Goal: Transaction & Acquisition: Purchase product/service

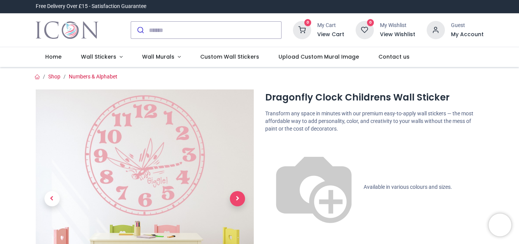
click at [234, 198] on span "Next" at bounding box center [237, 198] width 15 height 15
click at [239, 199] on span "Next" at bounding box center [237, 198] width 15 height 15
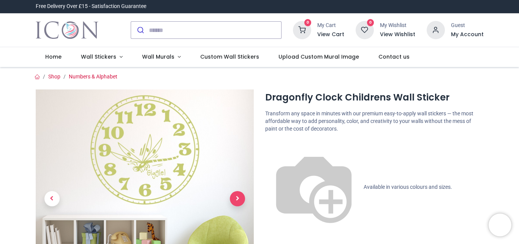
click at [239, 199] on span "Next" at bounding box center [237, 198] width 15 height 15
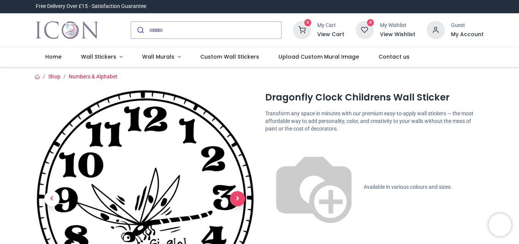
click at [239, 199] on span "Next" at bounding box center [237, 198] width 15 height 15
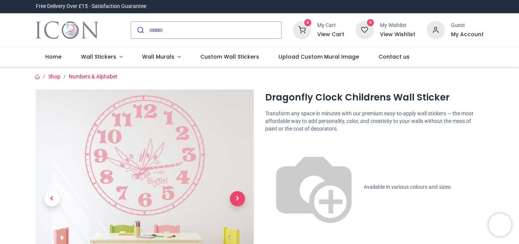
click at [239, 199] on span "Next" at bounding box center [237, 198] width 15 height 15
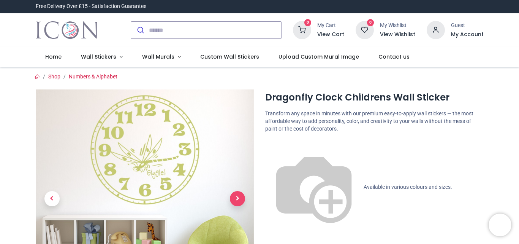
click at [239, 198] on span "Next" at bounding box center [237, 198] width 15 height 15
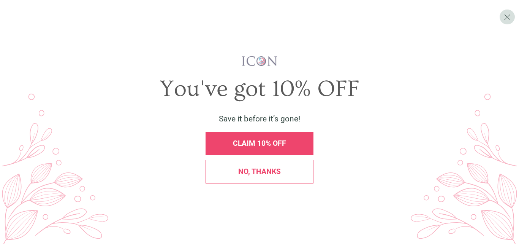
click at [278, 146] on span "CLAIM 10% OFF" at bounding box center [259, 143] width 53 height 9
